Goal: Task Accomplishment & Management: Manage account settings

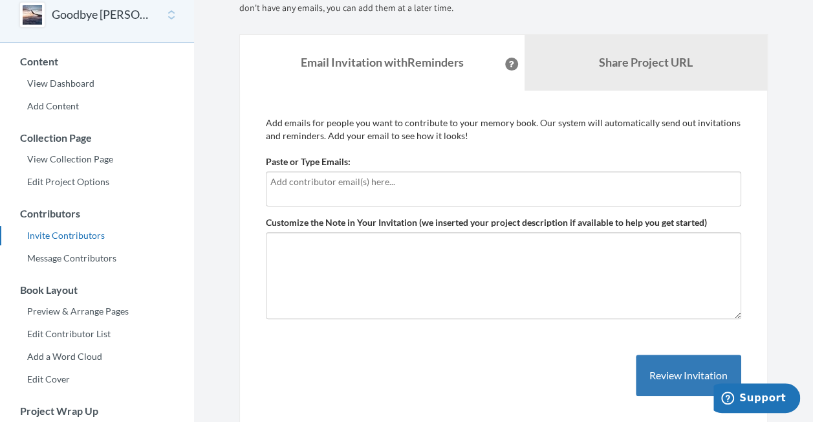
scroll to position [129, 0]
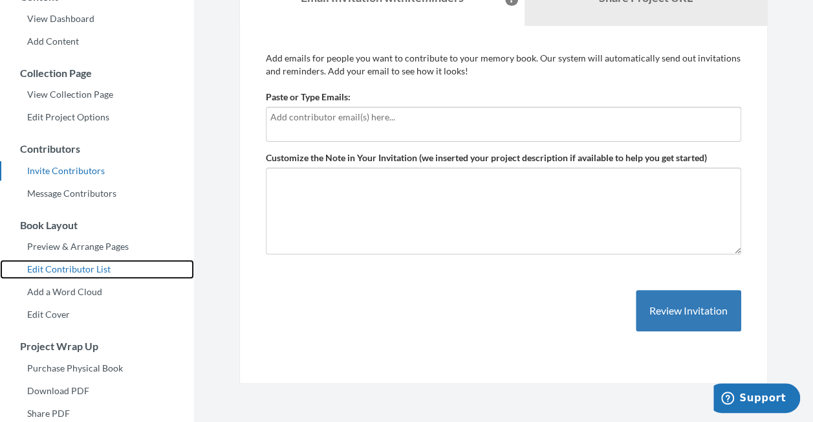
click at [85, 273] on link "Edit Contributor List" at bounding box center [97, 268] width 194 height 19
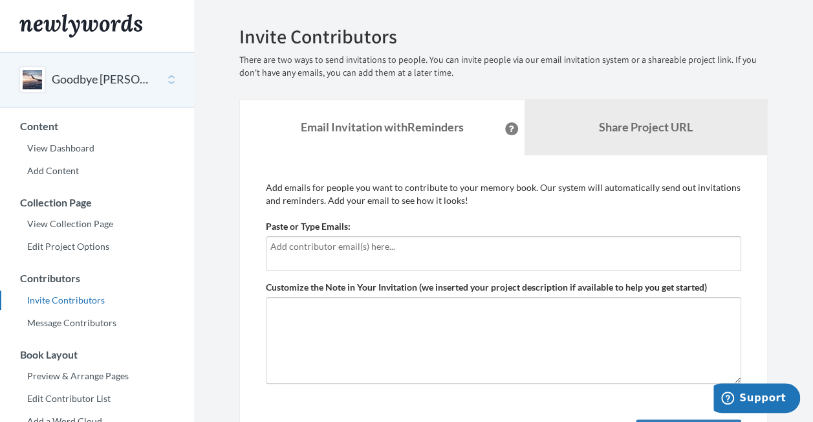
click at [97, 71] on button "Goodbye [PERSON_NAME]" at bounding box center [104, 79] width 105 height 17
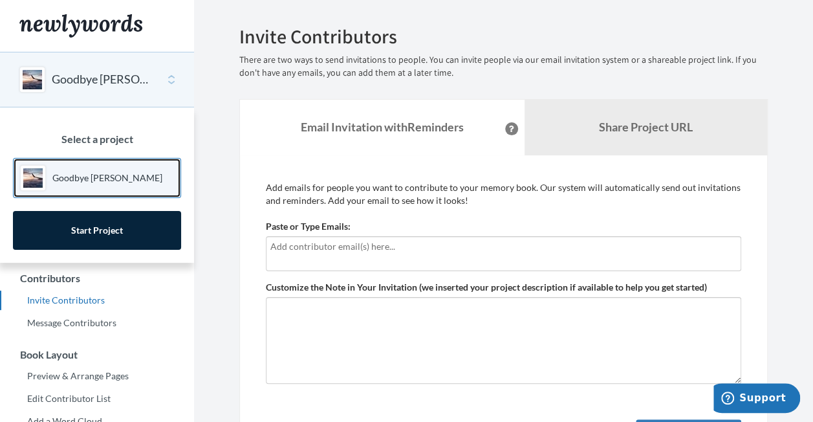
click at [86, 181] on p "Goodbye [PERSON_NAME]" at bounding box center [107, 177] width 110 height 13
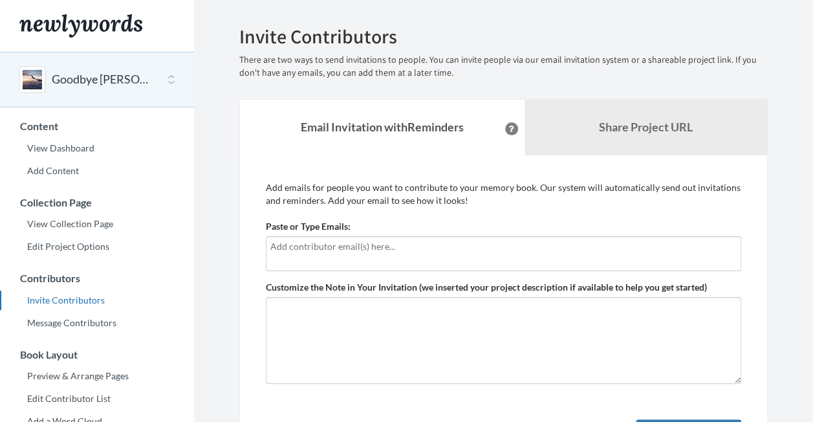
click at [509, 127] on icon at bounding box center [511, 129] width 5 height 6
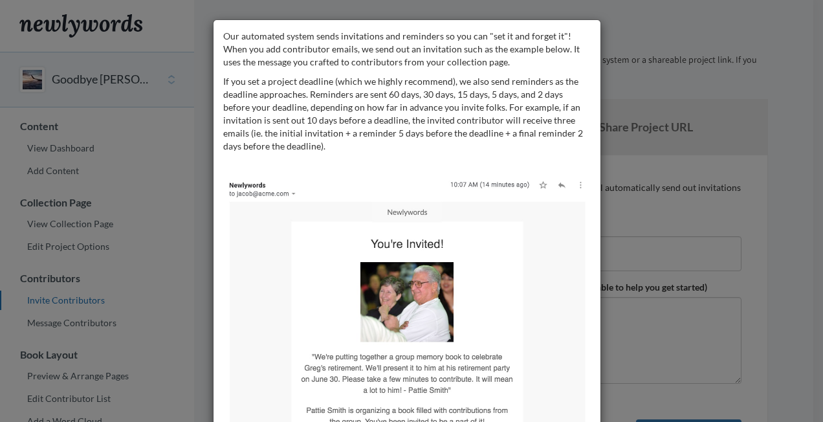
click at [516, 129] on p "If you set a project deadline (which we highly recommend), we also send reminde…" at bounding box center [406, 114] width 367 height 78
click at [650, 259] on div "Our automated system sends invitations and reminders so you can "set it and for…" at bounding box center [411, 211] width 823 height 422
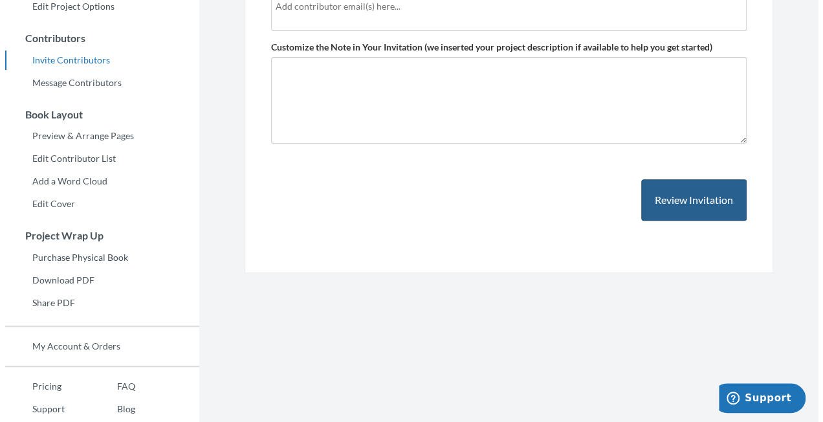
scroll to position [259, 0]
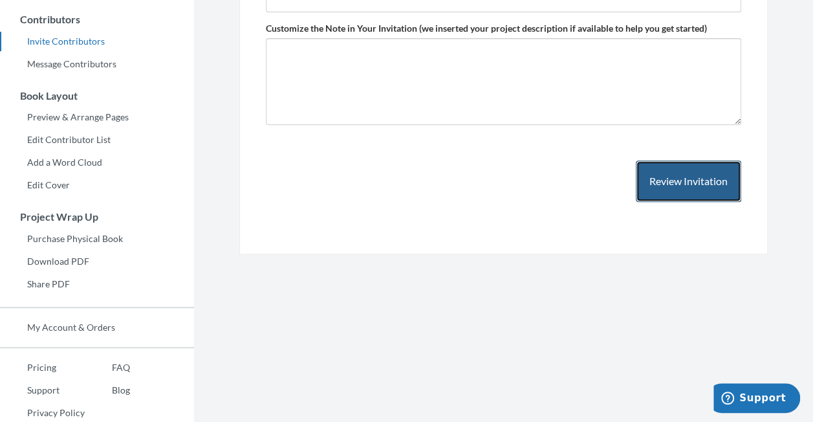
click at [669, 188] on button "Review Invitation" at bounding box center [688, 181] width 105 height 42
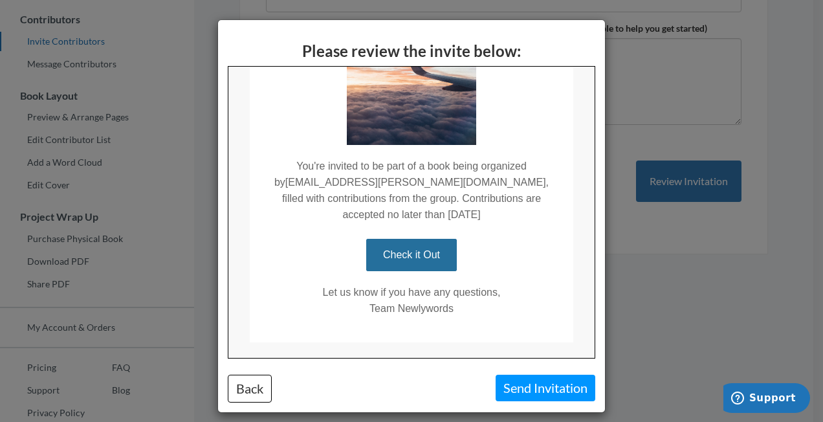
scroll to position [142, 0]
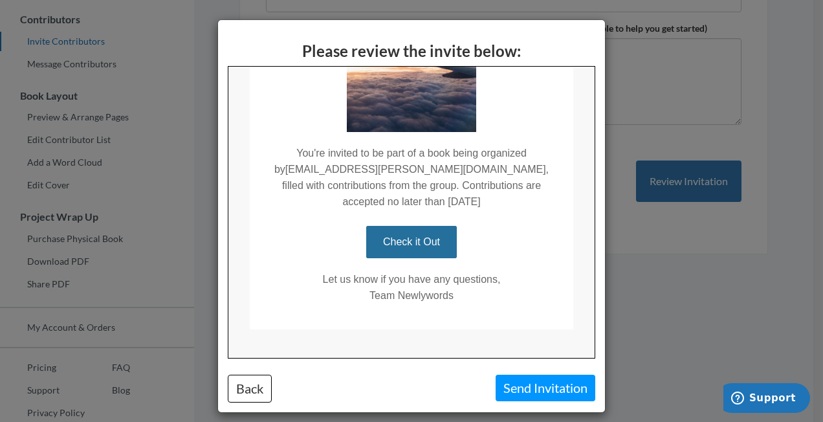
click at [642, 271] on div "Please review the invite below: Back Send Invitation" at bounding box center [411, 211] width 823 height 422
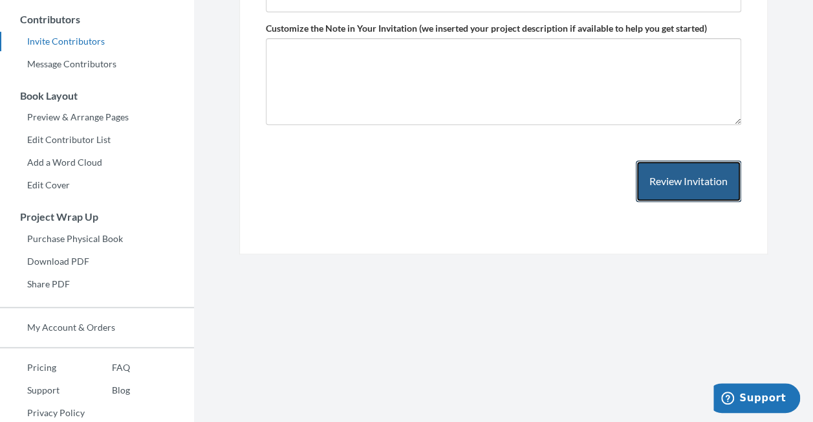
scroll to position [285, 0]
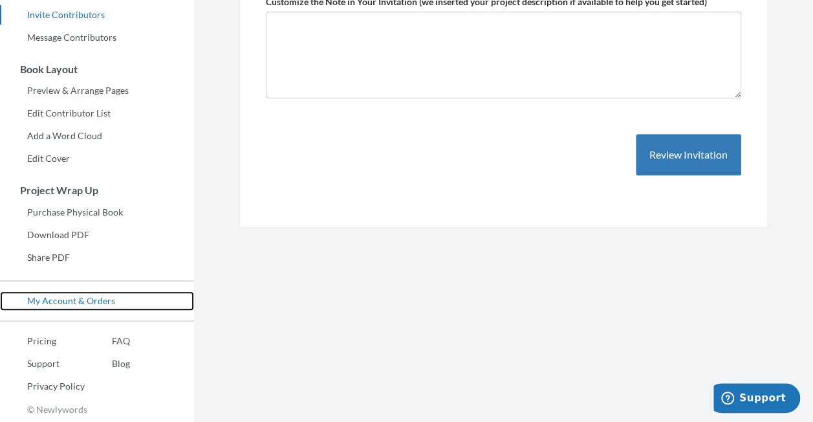
click at [96, 295] on link "My Account & Orders" at bounding box center [97, 300] width 194 height 19
